Goal: Transaction & Acquisition: Subscribe to service/newsletter

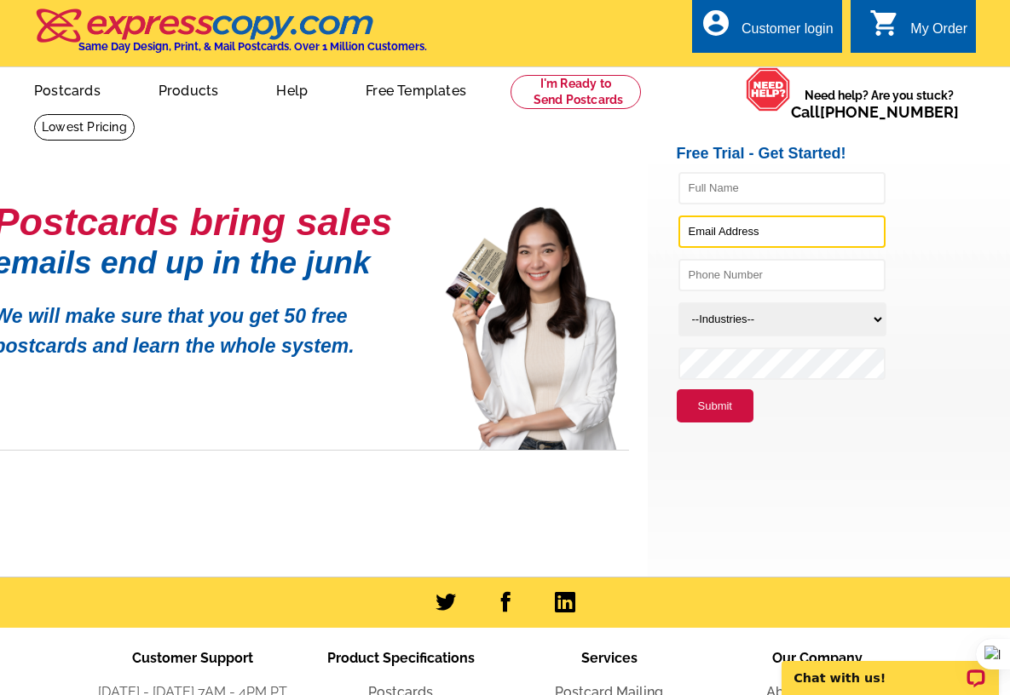
type input "[EMAIL_ADDRESS][DOMAIN_NAME]"
click at [727, 403] on button "Submit" at bounding box center [715, 406] width 77 height 34
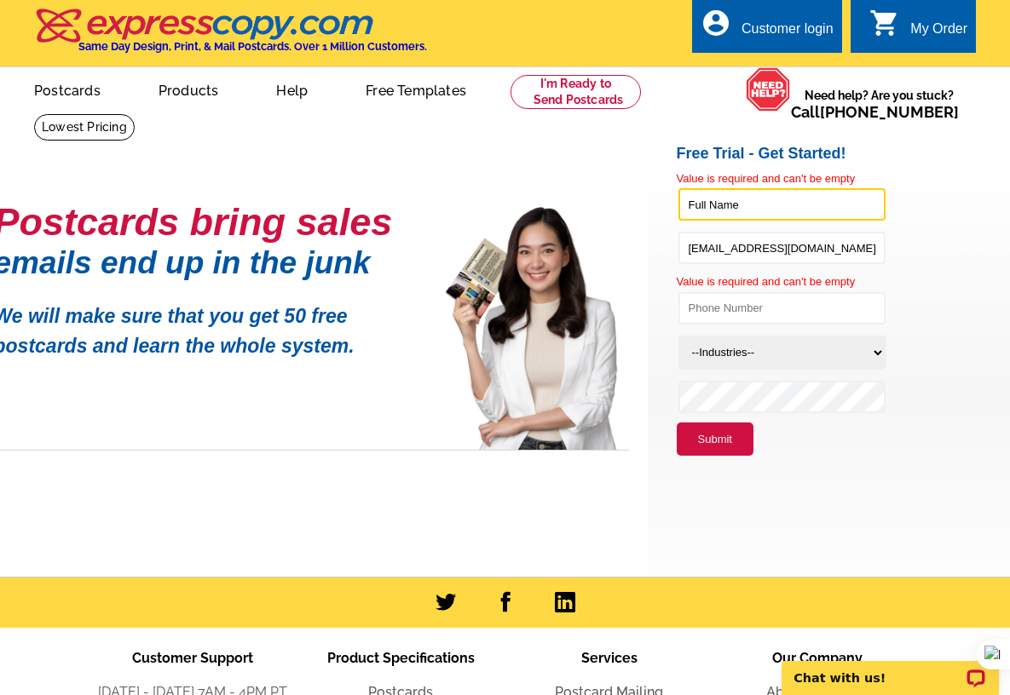
click at [789, 207] on input "text" at bounding box center [781, 204] width 207 height 32
type input "Kevin M M Owens"
type input "7326820221"
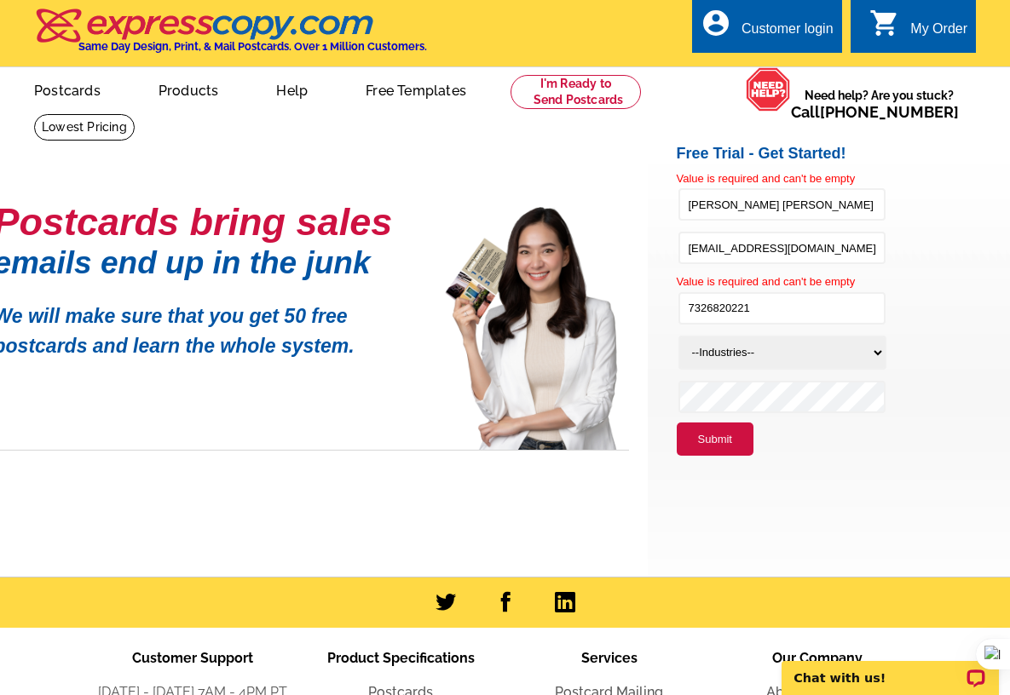
click at [941, 212] on li "Value is required and can't be empty Kevin M M Owens" at bounding box center [855, 200] width 357 height 61
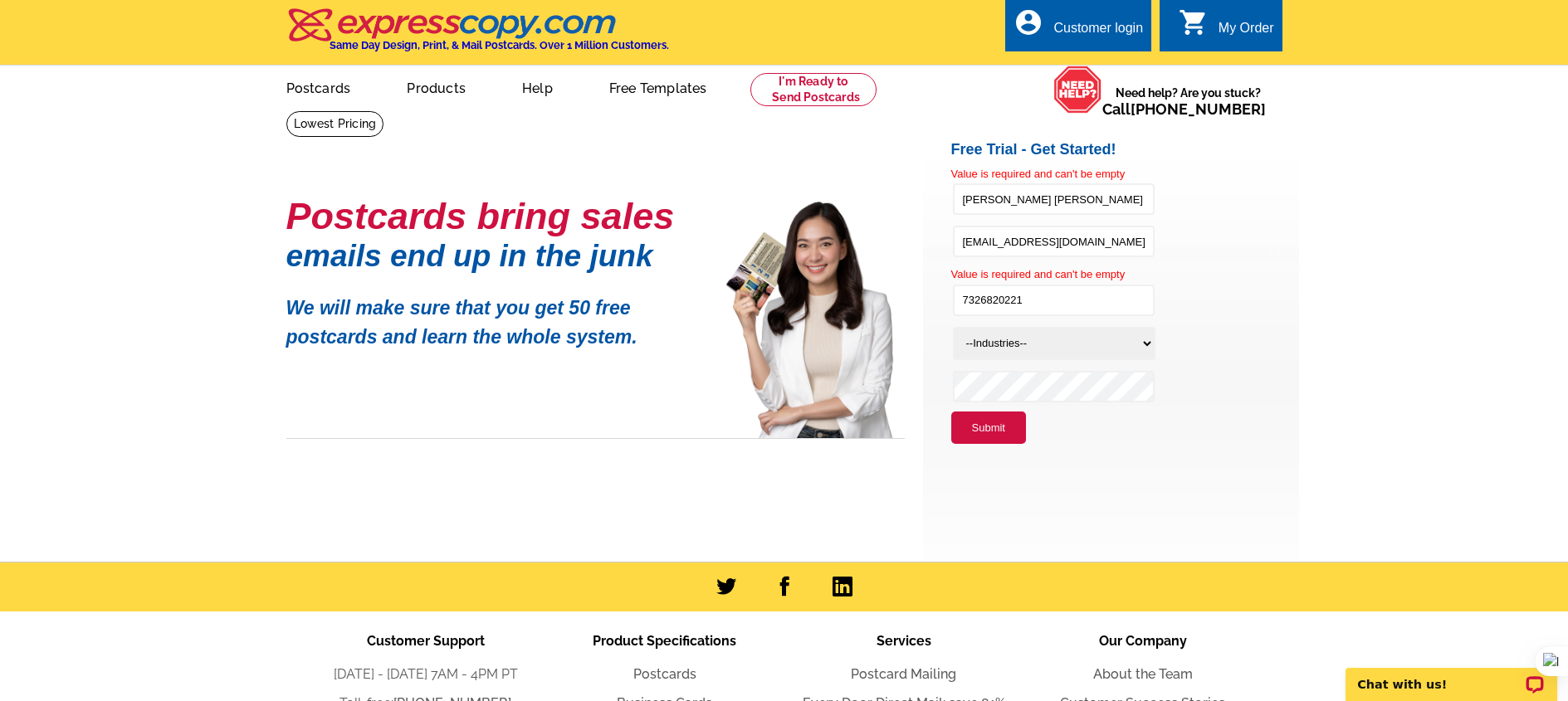
click at [983, 13] on div "account_circle Customer login" at bounding box center [1078, 25] width 146 height 53
click at [983, 25] on div "Customer login" at bounding box center [1099, 32] width 90 height 23
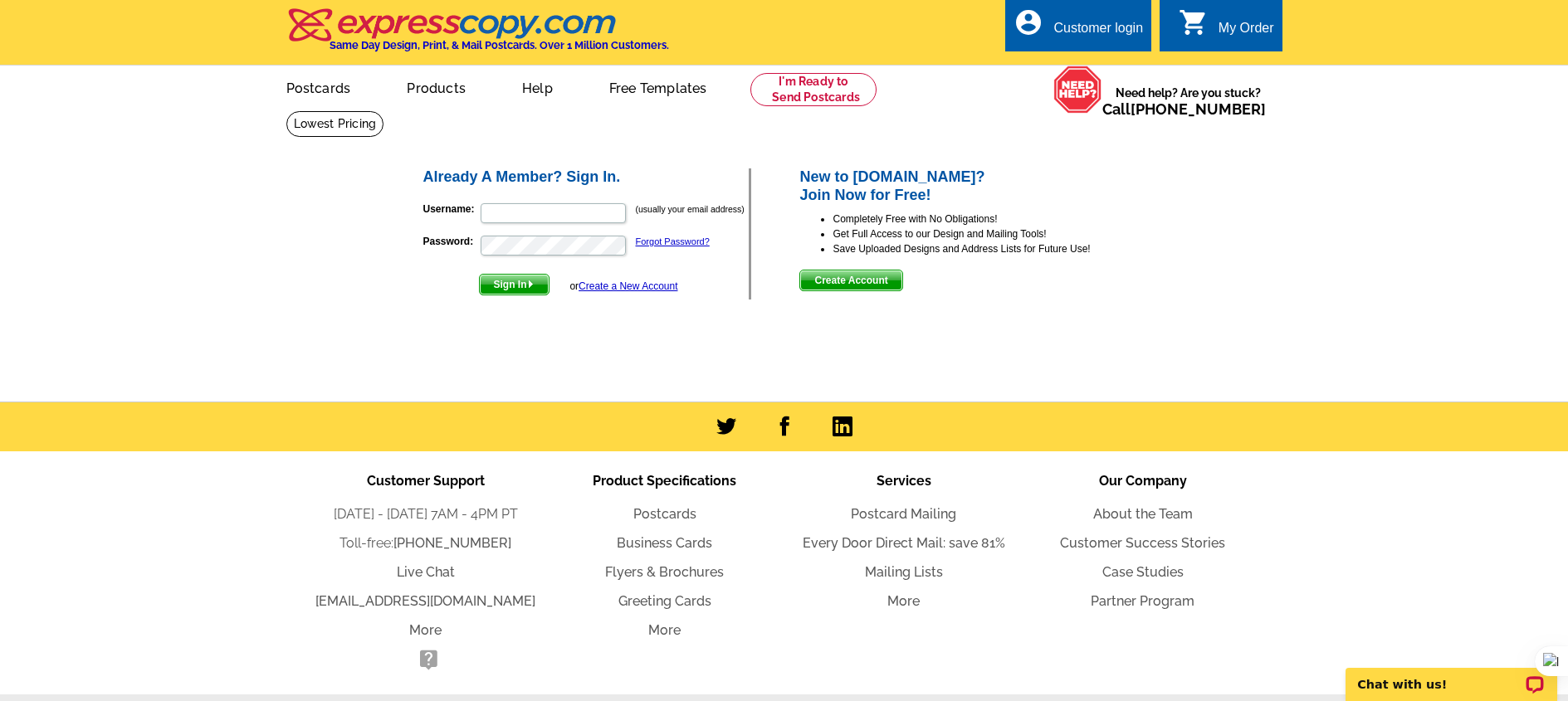
type input "[EMAIL_ADDRESS][DOMAIN_NAME]"
click at [520, 280] on span "Sign In" at bounding box center [514, 284] width 69 height 19
